Goal: Obtain resource: Download file/media

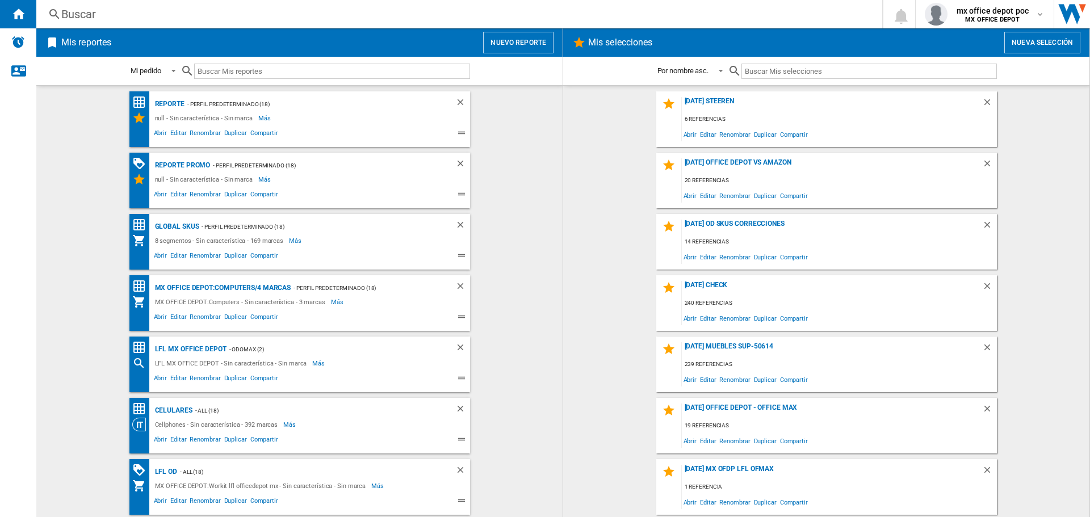
click at [526, 36] on button "Nuevo reporte" at bounding box center [518, 43] width 70 height 22
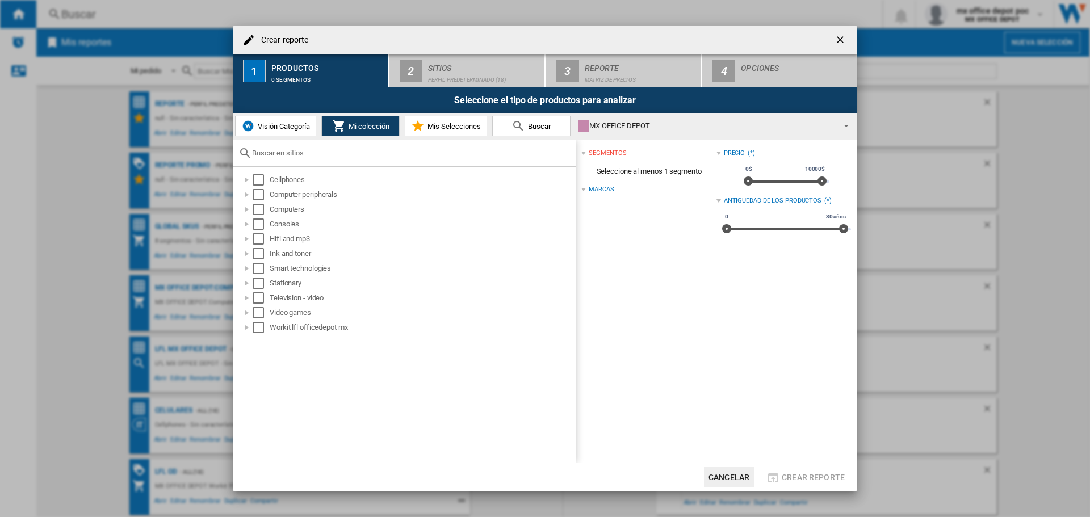
click at [292, 153] on input "text" at bounding box center [411, 153] width 318 height 9
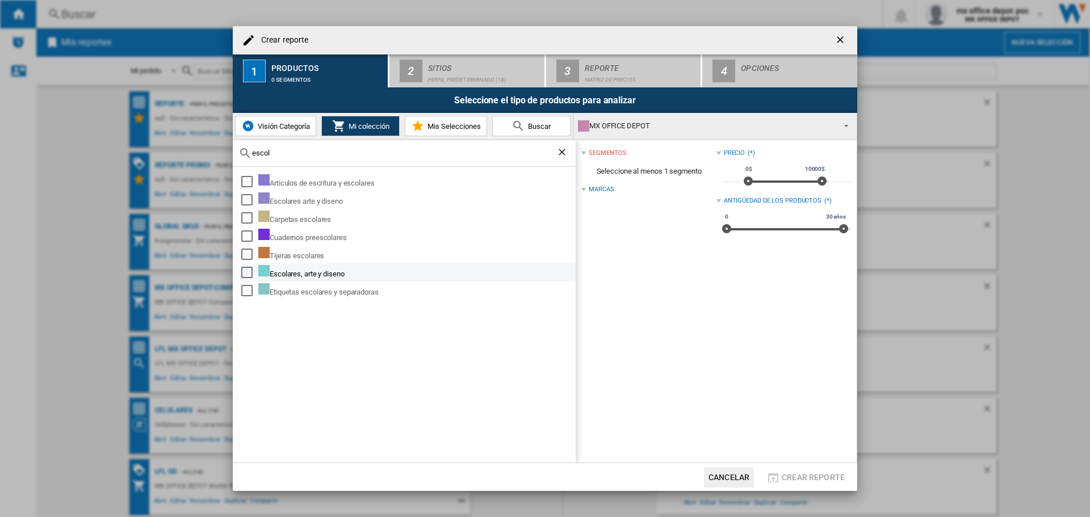
type input "escol"
click at [246, 271] on div "Select" at bounding box center [246, 272] width 11 height 11
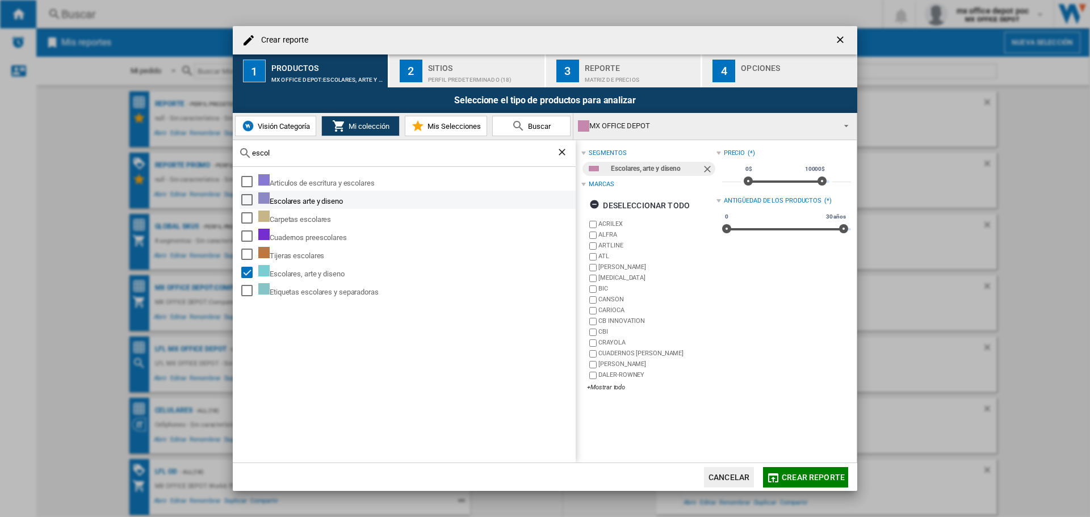
click at [247, 198] on div "Select" at bounding box center [246, 199] width 11 height 11
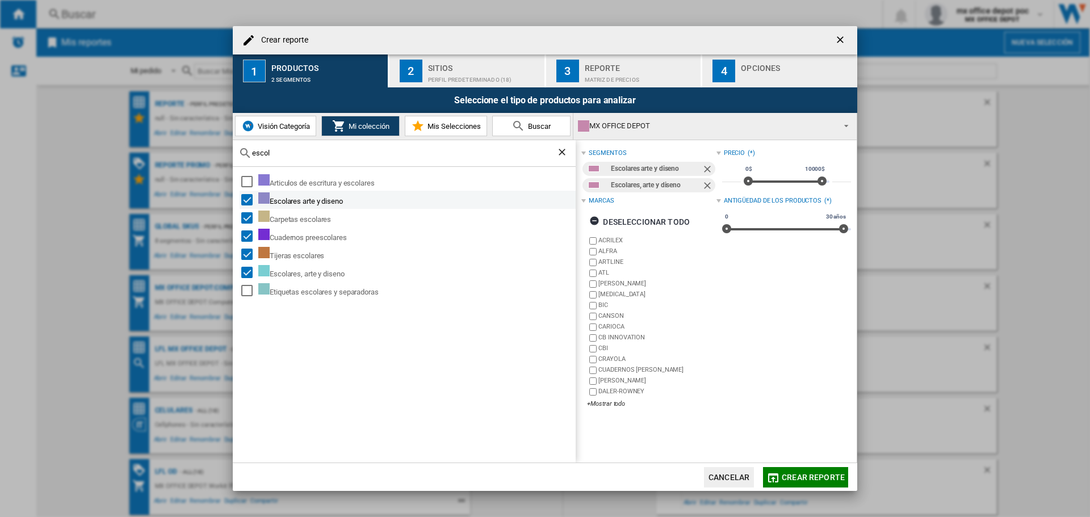
click at [245, 199] on div "Select" at bounding box center [246, 199] width 11 height 11
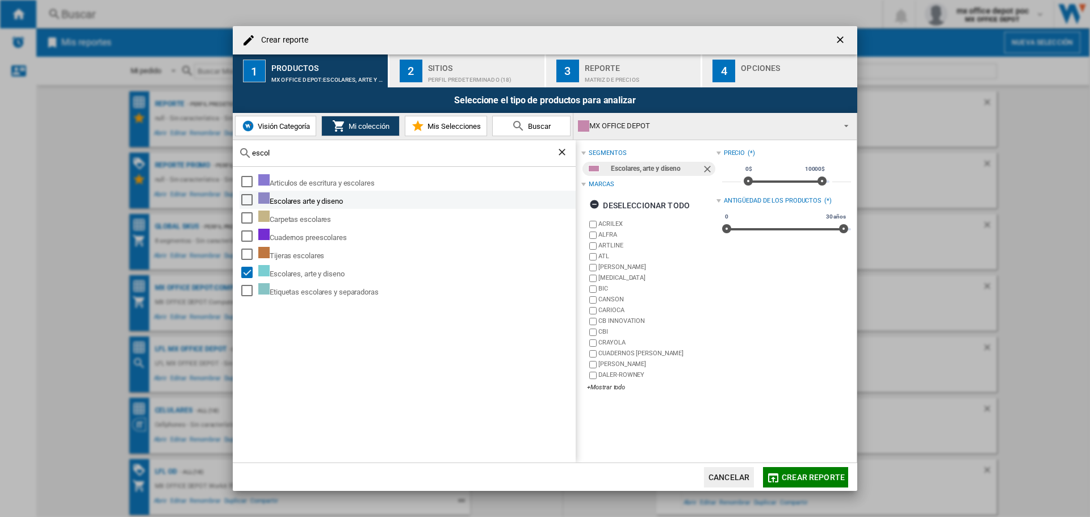
click at [242, 200] on div "Select" at bounding box center [246, 199] width 11 height 11
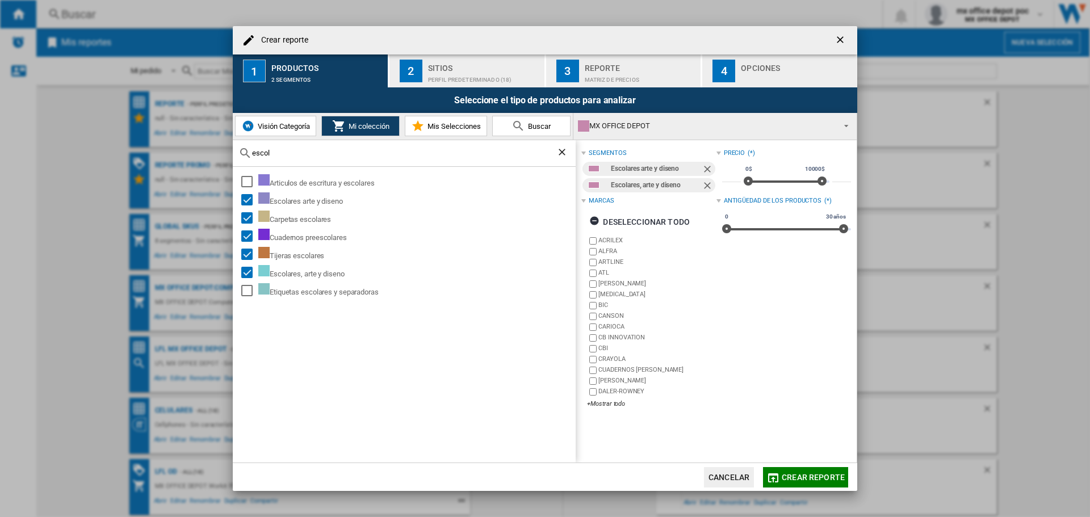
click at [794, 475] on span "Crear reporte" at bounding box center [813, 477] width 63 height 9
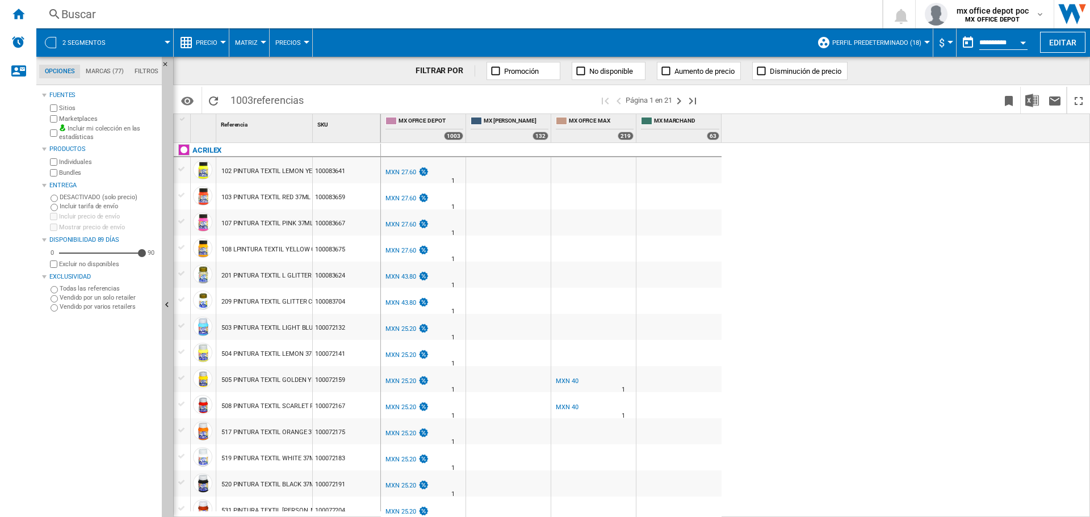
click at [907, 34] on button "Perfil predeterminado (18)" at bounding box center [879, 42] width 95 height 28
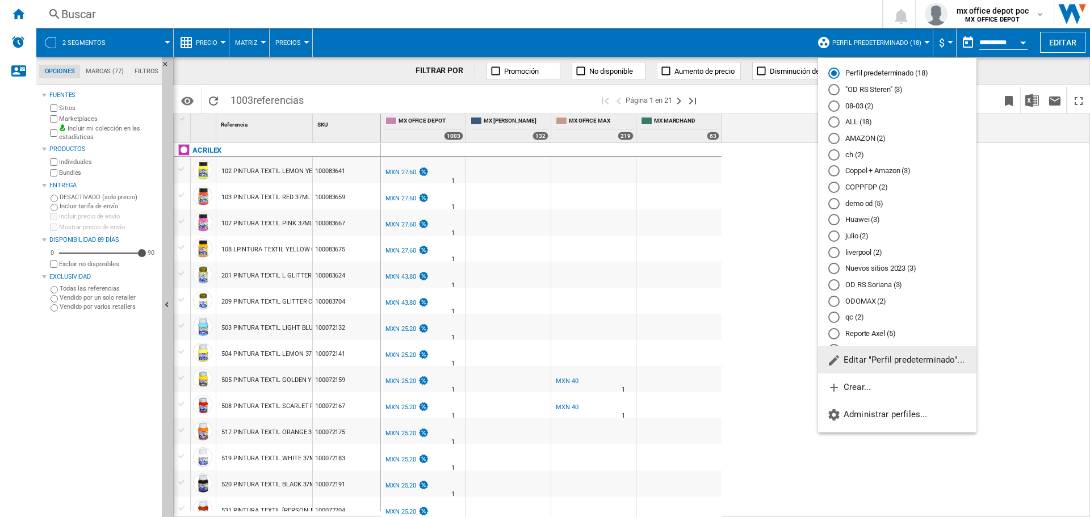
click at [861, 303] on md-radio-button "ODOMAX (2)" at bounding box center [897, 301] width 138 height 11
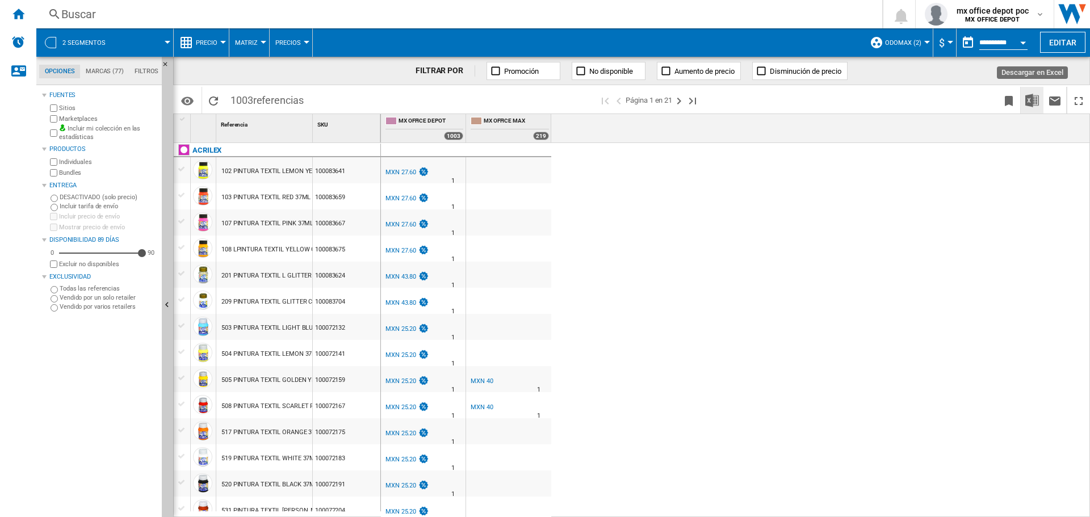
click at [1034, 101] on img "Descargar en Excel" at bounding box center [1033, 101] width 14 height 14
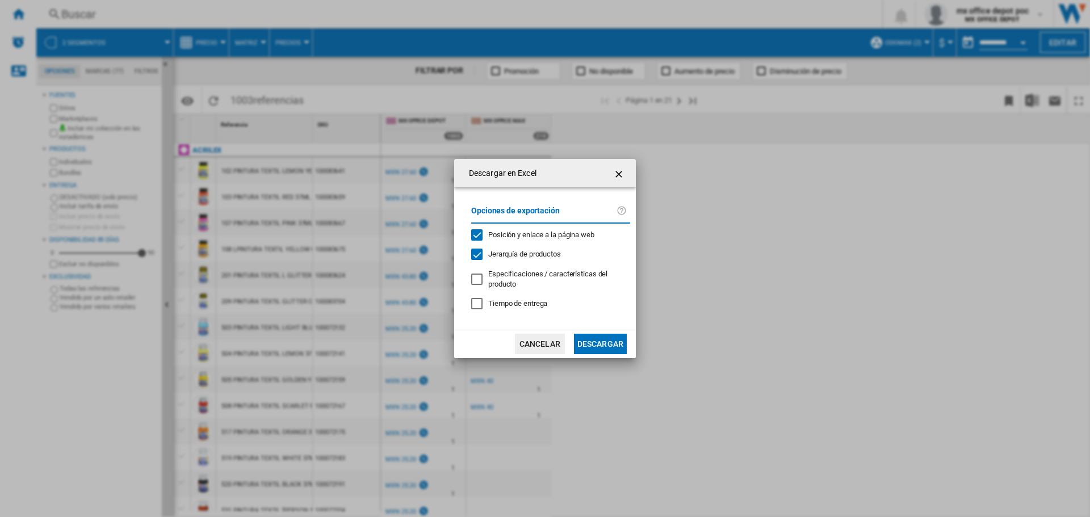
click at [593, 344] on button "Descargar" at bounding box center [600, 344] width 53 height 20
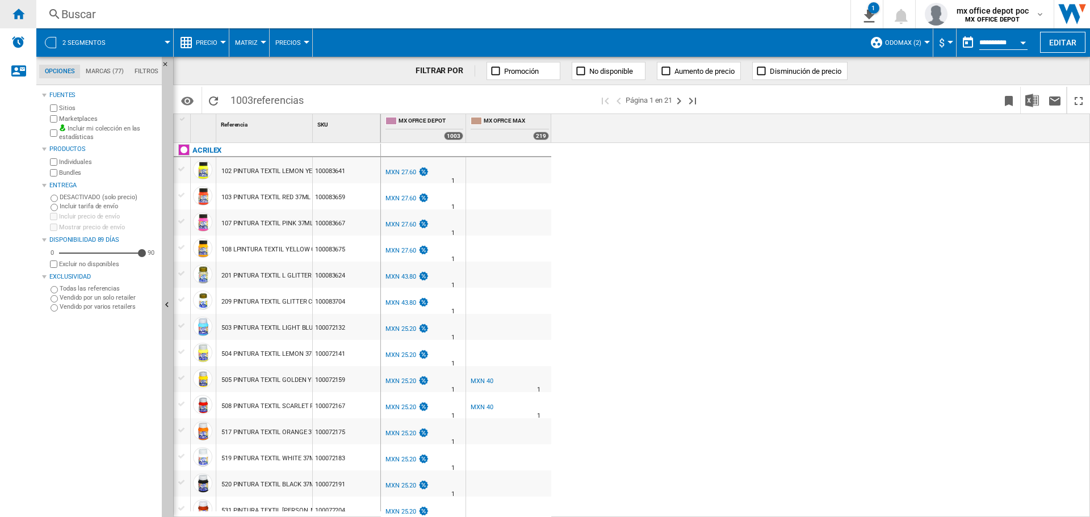
click at [18, 11] on ng-md-icon "Inicio" at bounding box center [18, 14] width 14 height 14
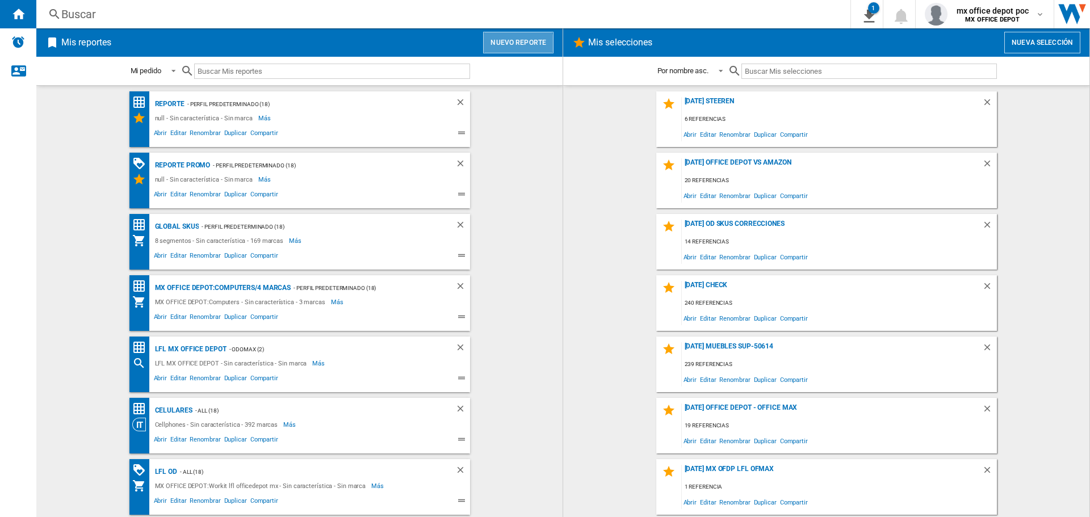
click at [516, 46] on button "Nuevo reporte" at bounding box center [518, 43] width 70 height 22
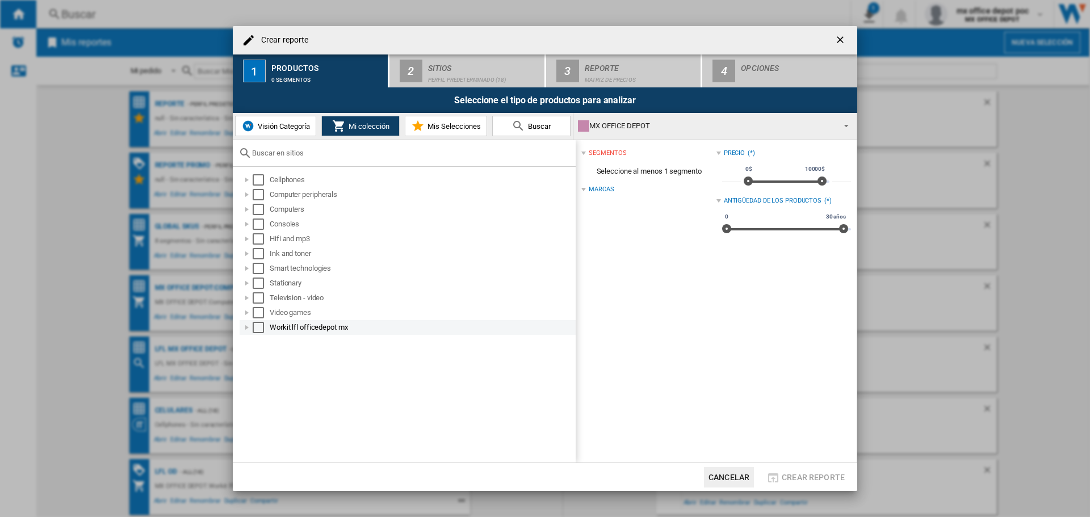
click at [248, 329] on div "Crear reporte ..." at bounding box center [246, 327] width 11 height 11
click at [1001, 11] on div "Crear reporte 1 Productos 0 segmentos 2 Sitios Perfil predeterminado (18) 3 Rep…" at bounding box center [545, 258] width 1090 height 517
click at [733, 480] on button "Cancelar" at bounding box center [729, 477] width 50 height 20
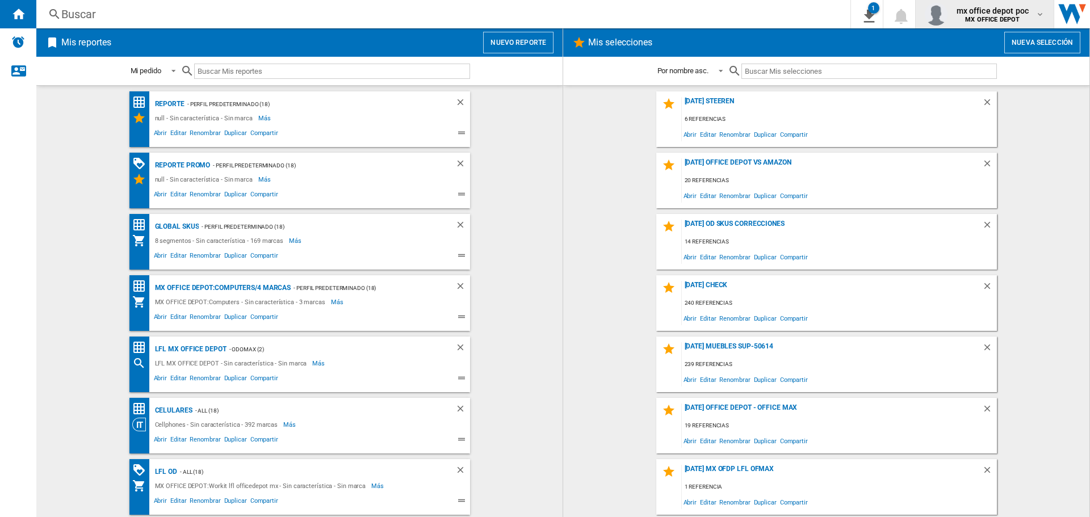
click at [1012, 8] on span "mx office depot poc" at bounding box center [993, 10] width 73 height 11
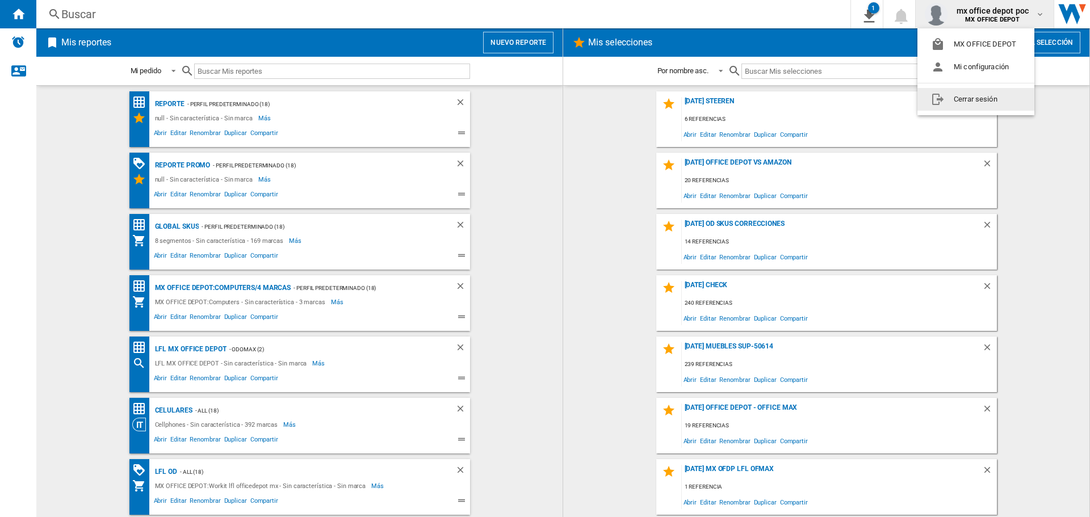
click at [981, 104] on button "Cerrar sesión" at bounding box center [976, 99] width 117 height 23
